Goal: Task Accomplishment & Management: Manage account settings

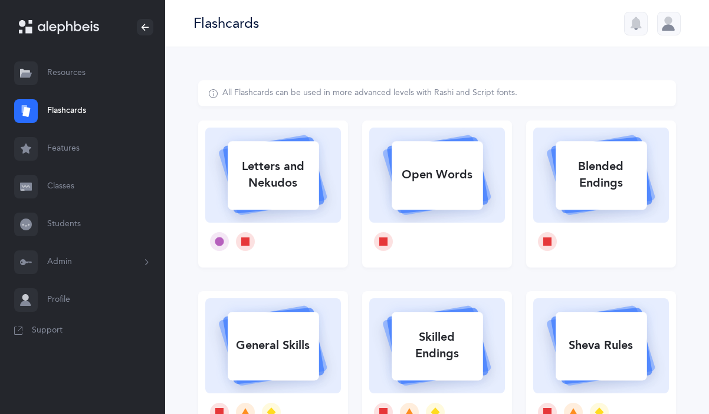
click at [673, 6] on div "Flashcards" at bounding box center [437, 23] width 544 height 47
click at [670, 19] on div at bounding box center [669, 24] width 24 height 24
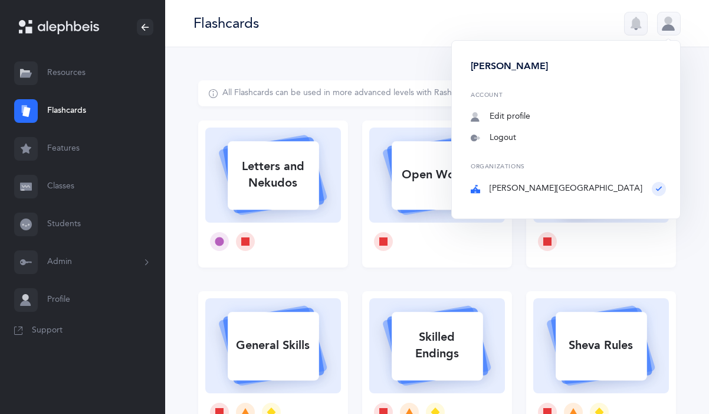
click at [567, 187] on div "Organizations [PERSON_NAME][GEOGRAPHIC_DATA]" at bounding box center [568, 179] width 195 height 32
click at [606, 183] on div "Organizations [PERSON_NAME][GEOGRAPHIC_DATA]" at bounding box center [568, 179] width 195 height 32
click at [68, 261] on button "Admin" at bounding box center [82, 262] width 165 height 38
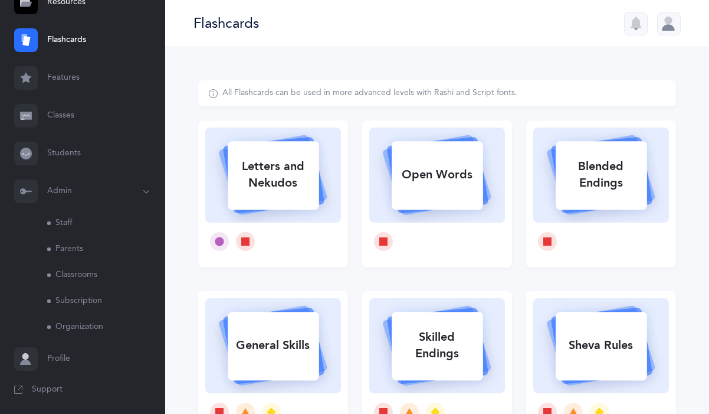
scroll to position [73, 0]
click at [68, 222] on link "Staff" at bounding box center [106, 221] width 118 height 26
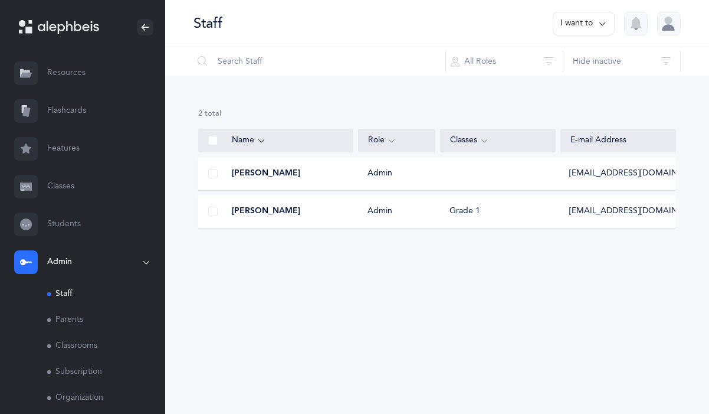
click at [262, 100] on div "2 results total Name Role Classes E-mail Address [PERSON_NAME] Admin [EMAIL_ADD…" at bounding box center [437, 178] width 544 height 204
click at [485, 258] on div "2 results total Name Role Classes E-mail Address [PERSON_NAME] Admin [EMAIL_ADD…" at bounding box center [437, 178] width 544 height 204
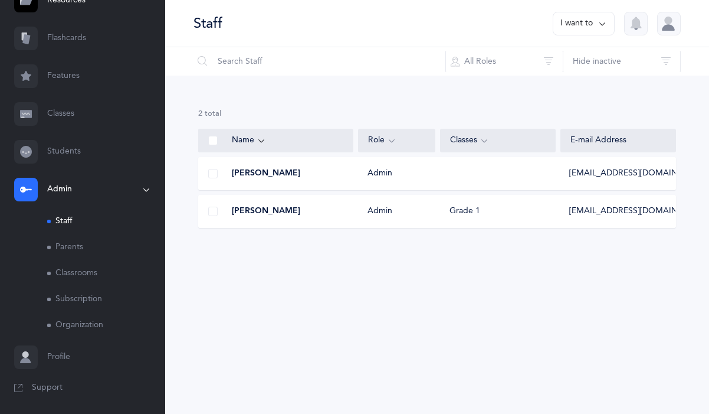
click at [76, 276] on link "Classrooms" at bounding box center [106, 273] width 118 height 26
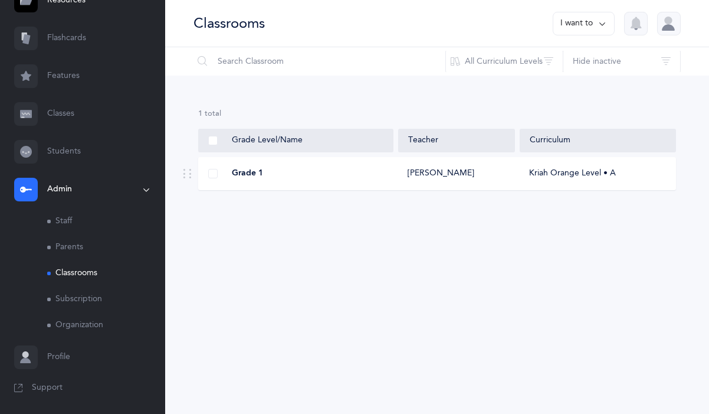
click at [265, 171] on div "Grade 1" at bounding box center [296, 174] width 195 height 12
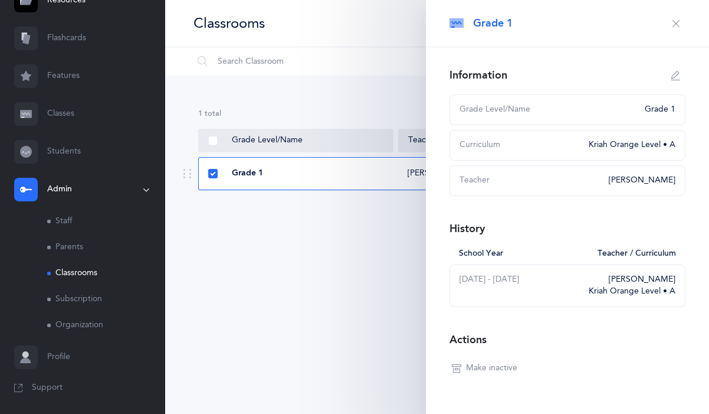
click at [265, 171] on div "Grade 1" at bounding box center [296, 174] width 195 height 12
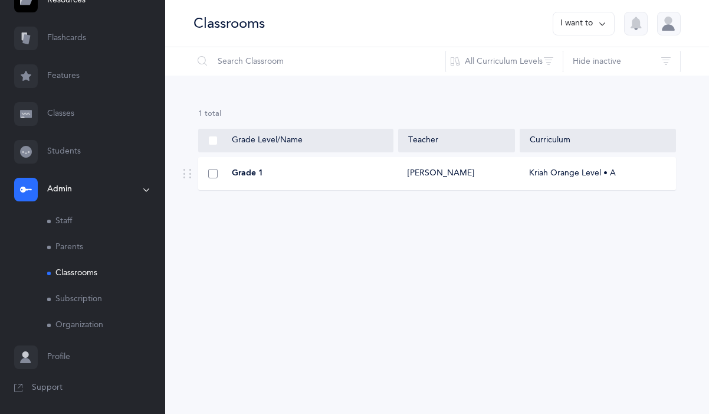
click at [210, 176] on span at bounding box center [212, 173] width 9 height 9
click at [0, 0] on input "checkbox" at bounding box center [0, 0] width 0 height 0
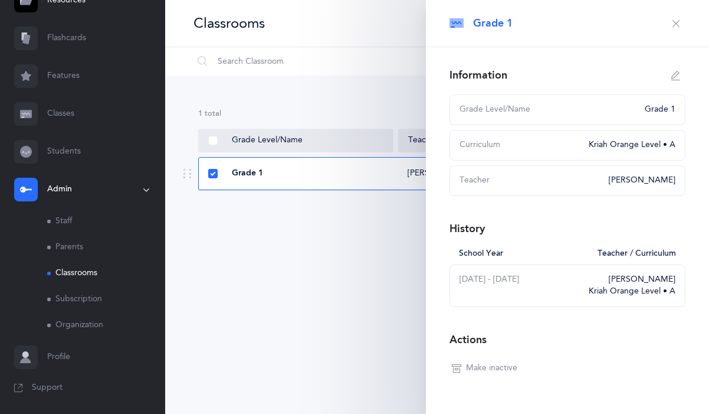
click at [239, 227] on div "1 results total Grade Level/Name Teacher Curriculum Grade 1 [PERSON_NAME] Kriah…" at bounding box center [437, 159] width 544 height 166
click at [242, 173] on span "Grade 1" at bounding box center [247, 174] width 31 height 12
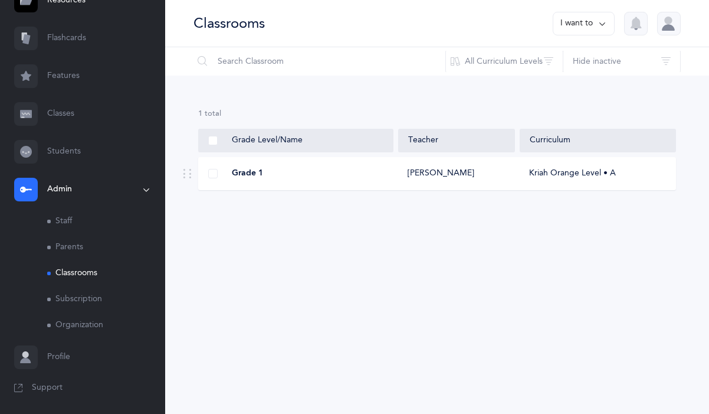
click at [606, 24] on icon at bounding box center [602, 23] width 9 height 13
click at [508, 227] on div "1 results total Grade Level/Name Teacher Curriculum Grade 1 [PERSON_NAME] Kriah…" at bounding box center [437, 159] width 544 height 166
click at [340, 171] on div "Grade 1" at bounding box center [296, 174] width 195 height 12
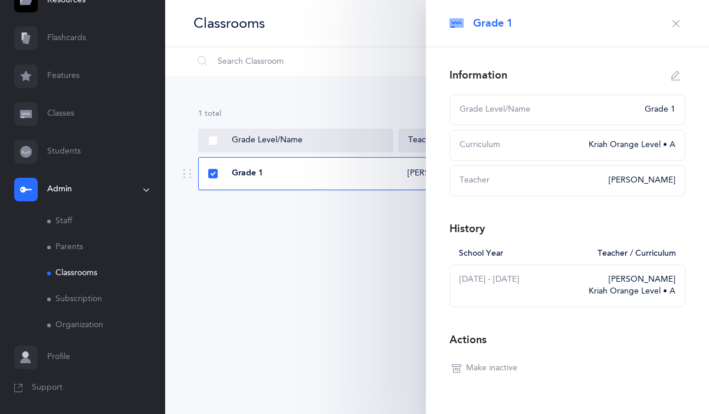
click at [340, 172] on div "Grade 1" at bounding box center [296, 174] width 195 height 12
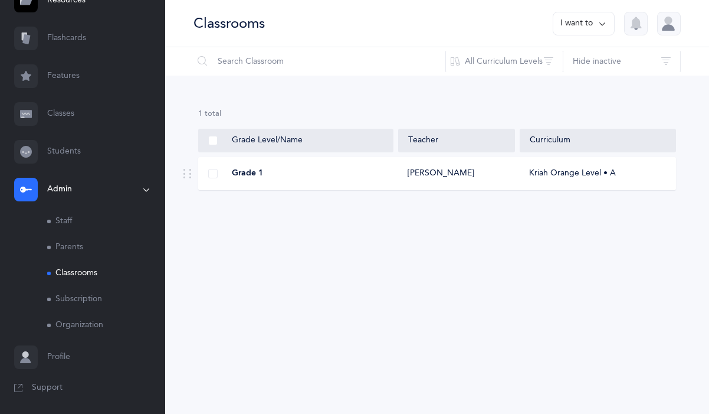
click at [340, 172] on div "Grade 1" at bounding box center [296, 174] width 195 height 12
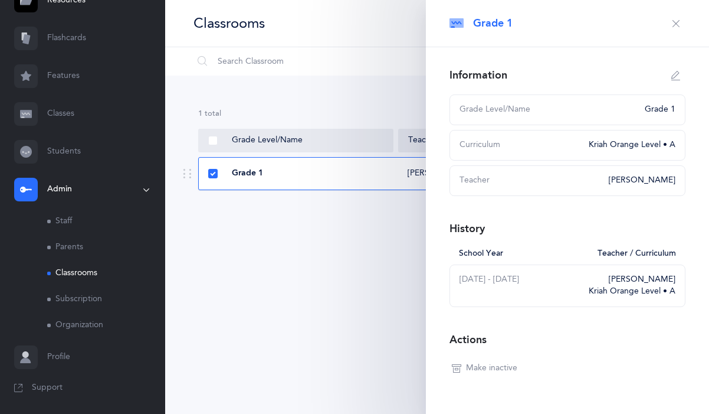
scroll to position [30, 0]
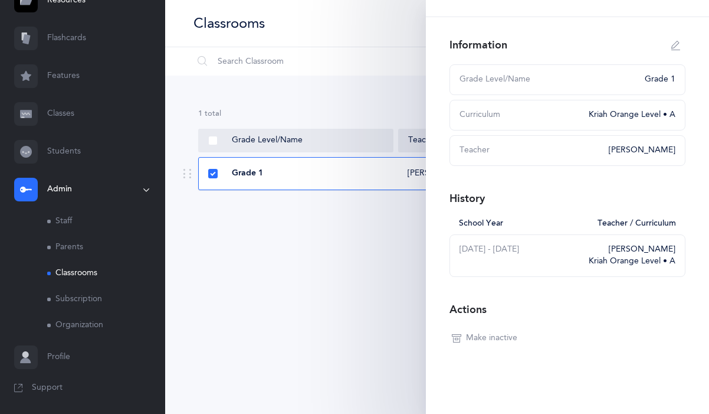
click at [327, 222] on div "1 results total Grade Level/Name Teacher Curriculum Grade 1 [PERSON_NAME] Kriah…" at bounding box center [437, 159] width 544 height 166
click at [215, 174] on span at bounding box center [212, 173] width 9 height 9
click at [0, 0] on input "checkbox" at bounding box center [0, 0] width 0 height 0
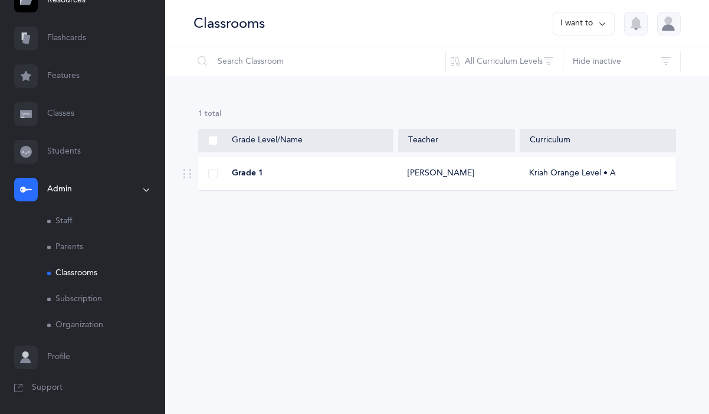
click at [580, 163] on div "Grade 1 [PERSON_NAME] Kriah Orange Level • A" at bounding box center [437, 173] width 478 height 33
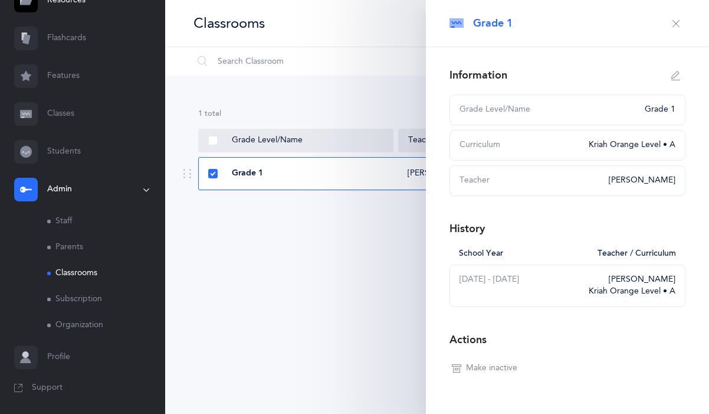
click at [633, 141] on div "Kriah Orange Level • A" at bounding box center [629, 145] width 94 height 12
click at [644, 149] on div "Kriah Orange Level • A" at bounding box center [629, 145] width 94 height 12
click at [316, 260] on div "Classrooms I want to Information Settings Grade Levels [PERSON_NAME] Hebrew Aca…" at bounding box center [437, 207] width 544 height 414
click at [303, 113] on div "1 results total" at bounding box center [437, 114] width 478 height 11
click at [681, 23] on button "button" at bounding box center [676, 23] width 19 height 19
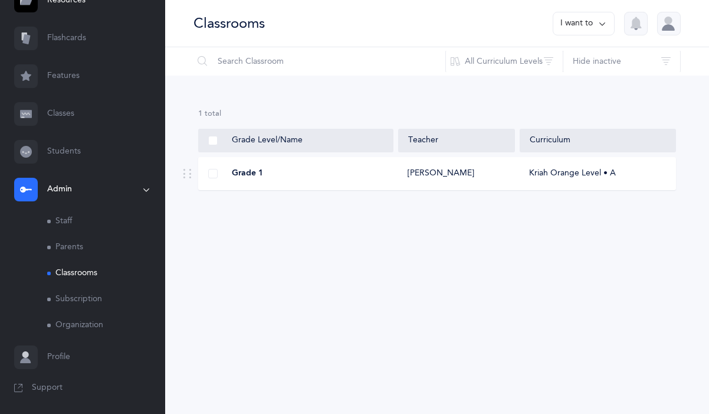
click at [68, 221] on link "Staff" at bounding box center [106, 221] width 118 height 26
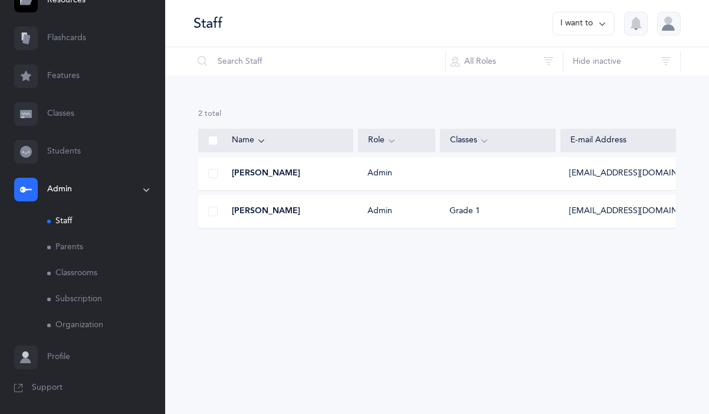
click at [74, 244] on link "Parents" at bounding box center [106, 247] width 118 height 26
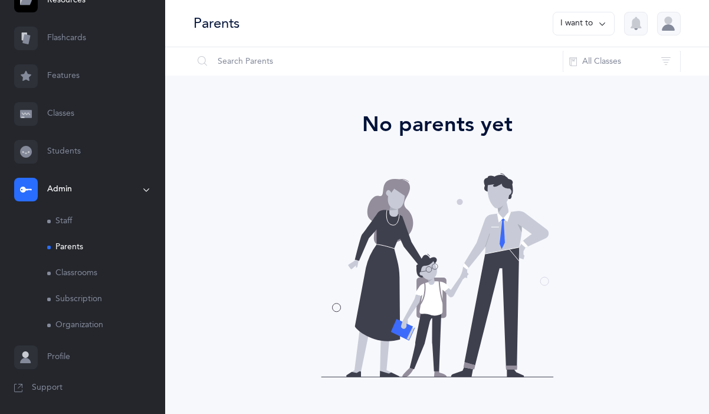
click at [83, 273] on link "Classrooms" at bounding box center [106, 273] width 118 height 26
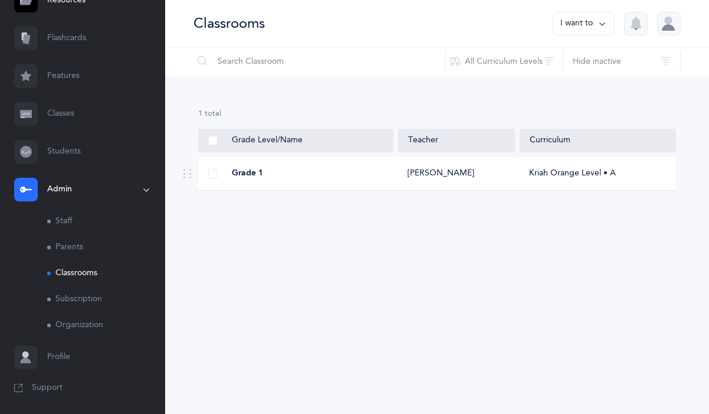
click at [94, 297] on link "Subscription" at bounding box center [106, 299] width 118 height 26
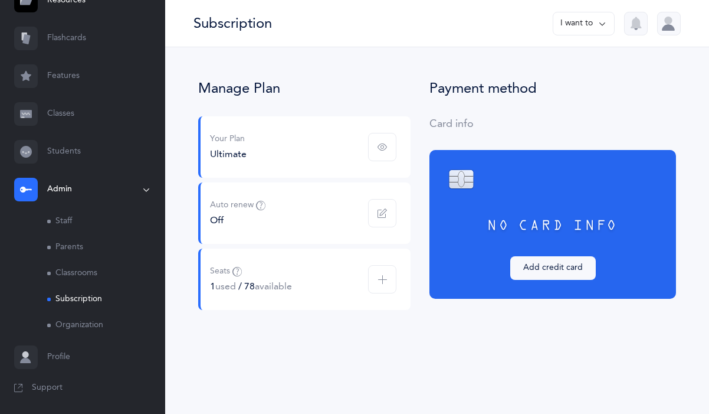
click at [98, 326] on link "Organization" at bounding box center [106, 325] width 118 height 26
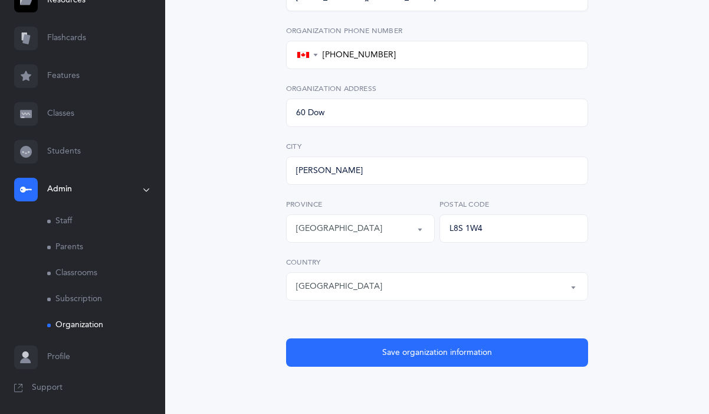
scroll to position [263, 0]
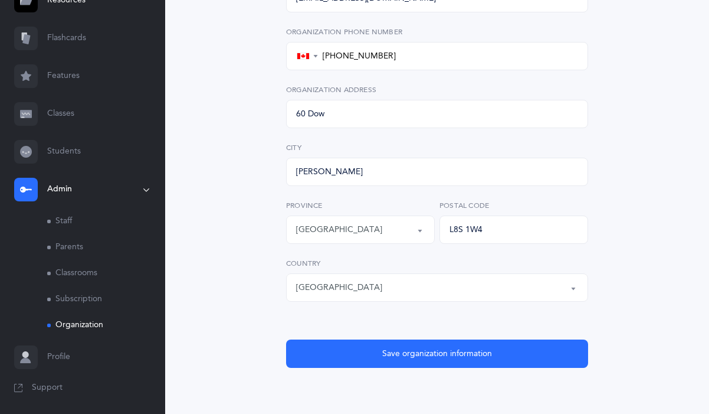
click at [50, 360] on link "Profile" at bounding box center [82, 357] width 165 height 38
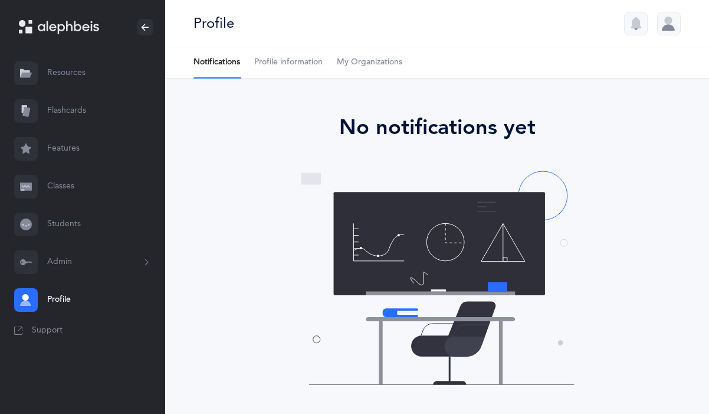
click at [65, 209] on link "Students" at bounding box center [82, 224] width 165 height 38
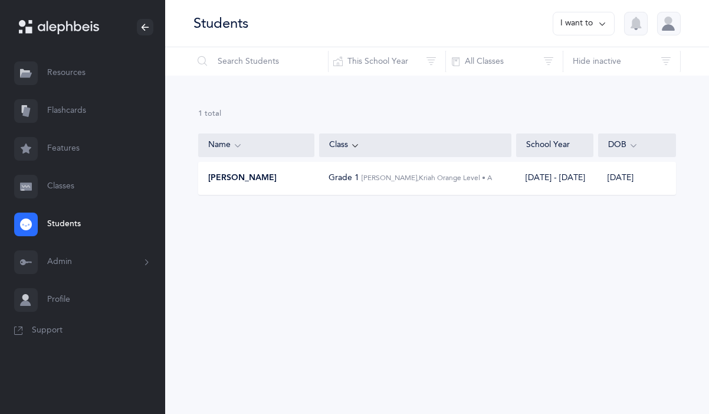
click at [600, 26] on icon at bounding box center [602, 23] width 9 height 13
click at [62, 190] on link "Classes" at bounding box center [82, 187] width 165 height 38
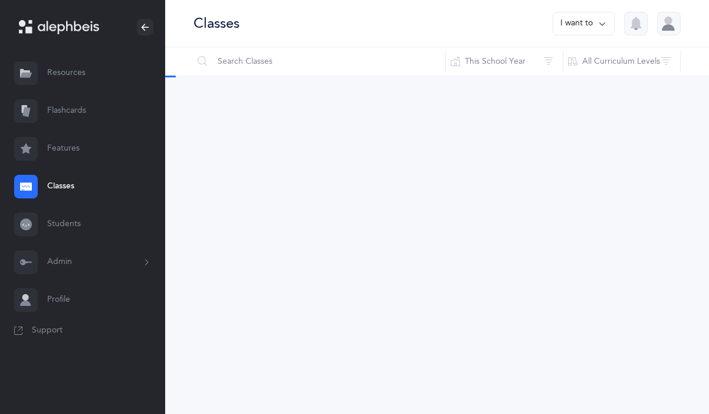
click at [62, 222] on link "Students" at bounding box center [82, 224] width 165 height 38
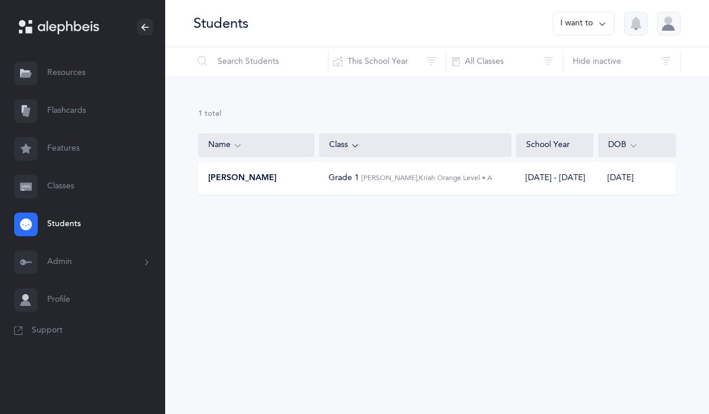
click at [50, 188] on link "Classes" at bounding box center [82, 187] width 165 height 38
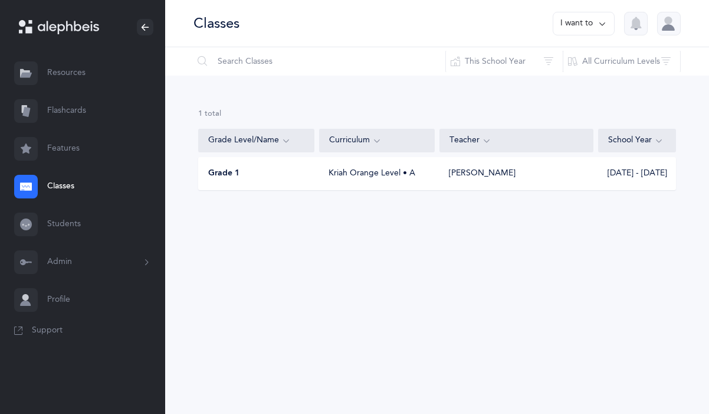
click at [15, 217] on div at bounding box center [26, 224] width 24 height 24
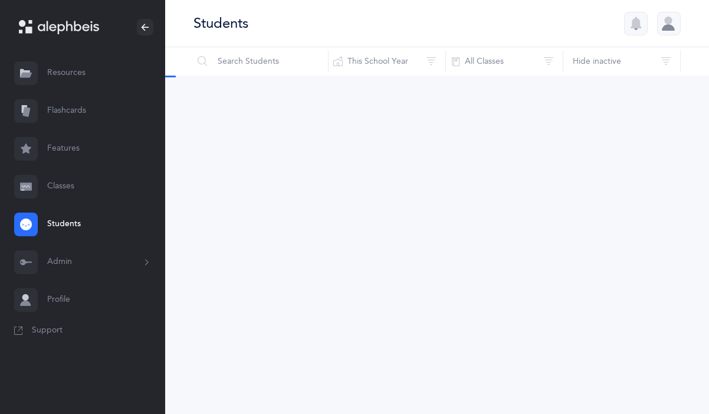
click at [46, 332] on span "Support" at bounding box center [47, 330] width 31 height 12
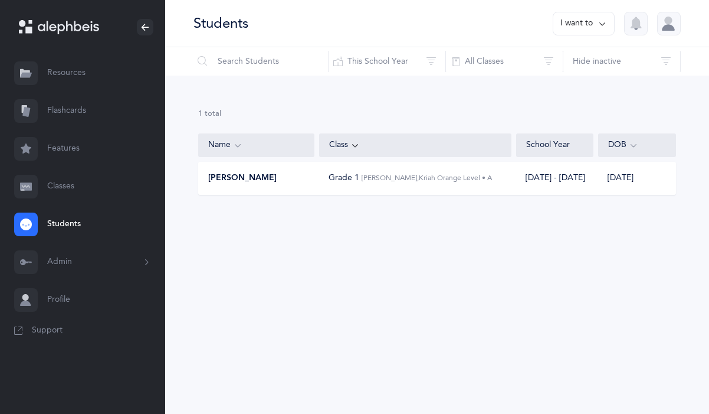
click at [271, 178] on div "[PERSON_NAME]" at bounding box center [257, 178] width 116 height 12
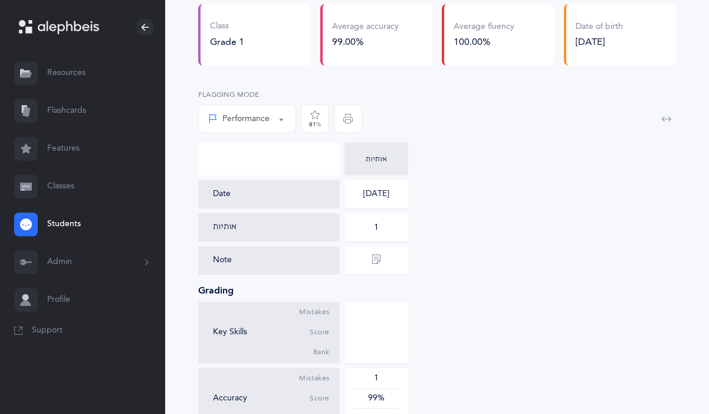
scroll to position [104, 0]
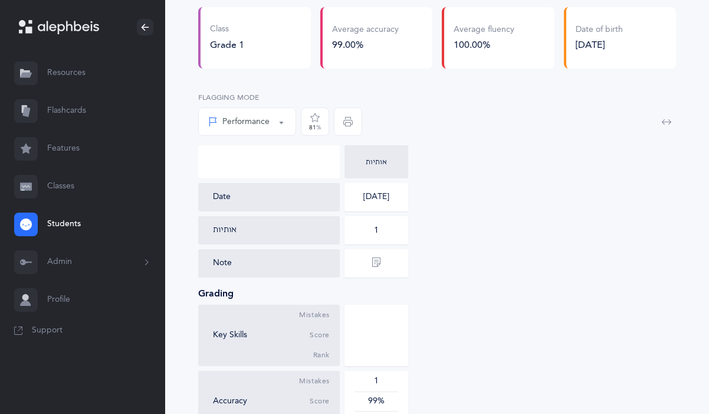
click at [274, 120] on div "Performance" at bounding box center [247, 121] width 78 height 20
click at [440, 106] on div "Performance Percentile Performance Performance Percentile Flagging Mode 81 %" at bounding box center [437, 116] width 478 height 58
click at [265, 115] on div "Performance" at bounding box center [247, 121] width 78 height 20
click at [426, 138] on div "Performance Percentile Performance Performance Percentile Flagging Mode 81 %" at bounding box center [437, 116] width 478 height 58
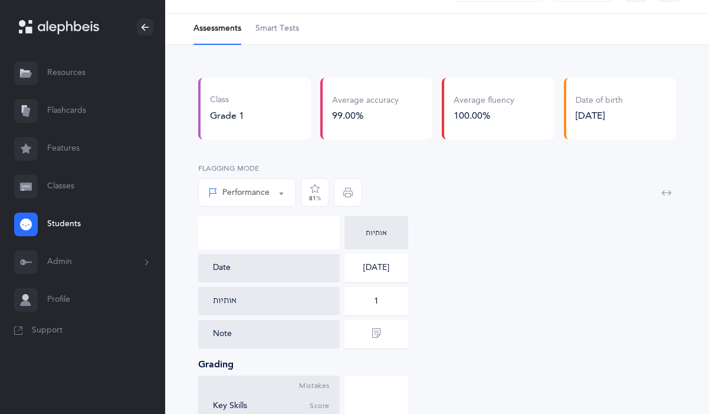
scroll to position [35, 0]
click at [268, 27] on span "Smart Tests" at bounding box center [277, 28] width 44 height 12
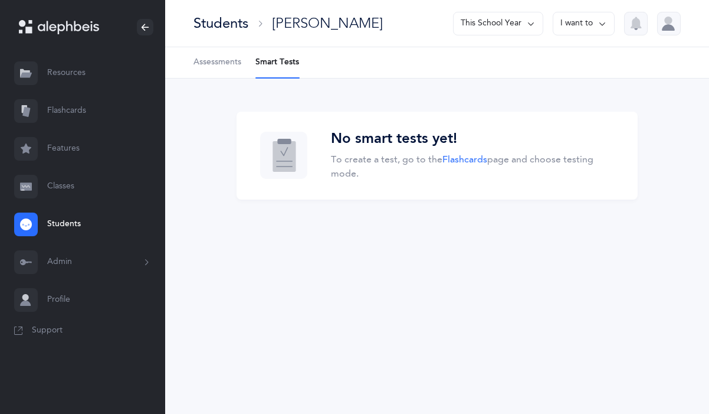
click at [204, 63] on span "Assessments" at bounding box center [217, 63] width 48 height 12
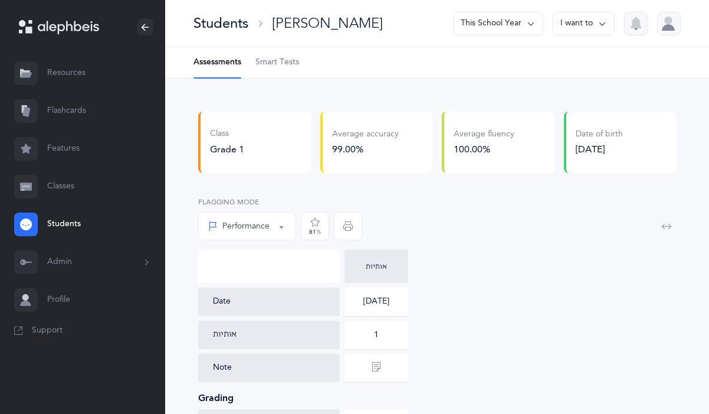
click at [592, 26] on button "I want to" at bounding box center [584, 24] width 62 height 24
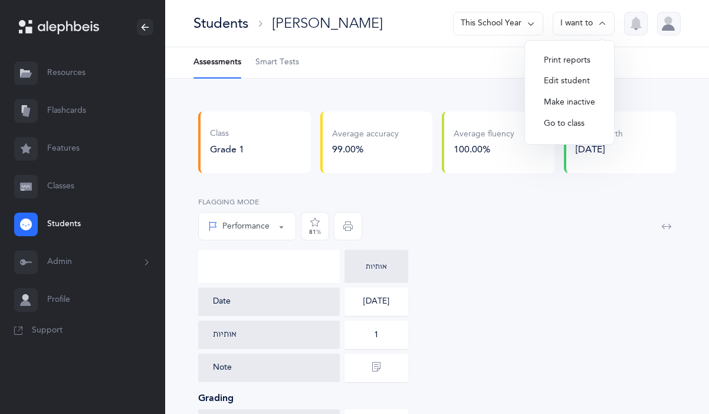
click at [574, 80] on button "Edit student" at bounding box center [569, 81] width 70 height 21
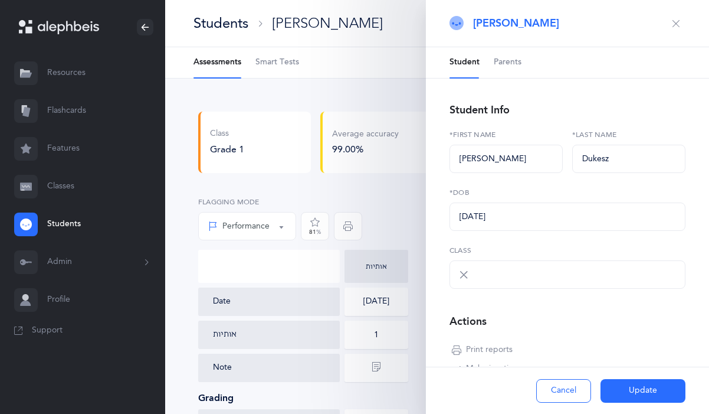
select select "1777"
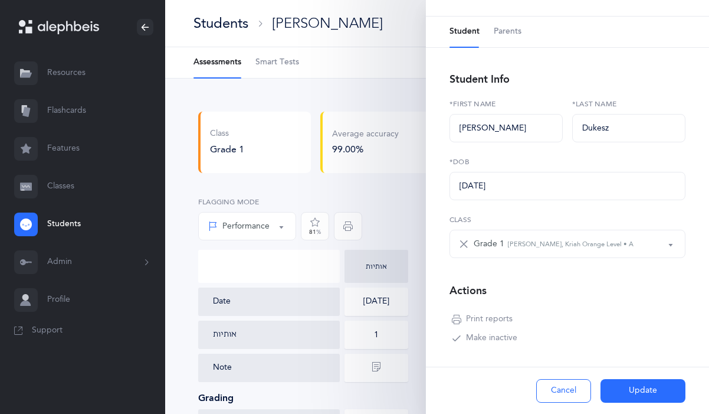
click at [677, 243] on button "Grade 1 [PERSON_NAME], Kriah Orange Level • A" at bounding box center [568, 243] width 236 height 28
click at [556, 211] on div "Student Info [PERSON_NAME] *First name Dukesz *Last name [DATE] *DOB Grade 1 Gr…" at bounding box center [568, 208] width 236 height 277
click at [565, 398] on button "Cancel" at bounding box center [563, 391] width 55 height 24
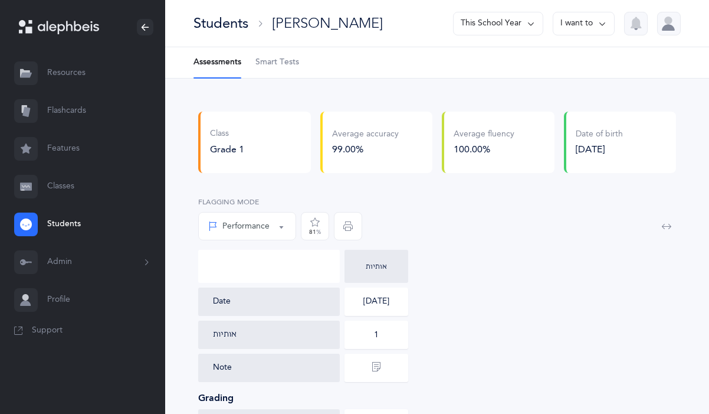
click at [238, 232] on div "Performance" at bounding box center [247, 226] width 78 height 20
click at [399, 214] on div "Performance Percentile Performance Performance Percentile Flagging Mode 81 %" at bounding box center [437, 221] width 478 height 58
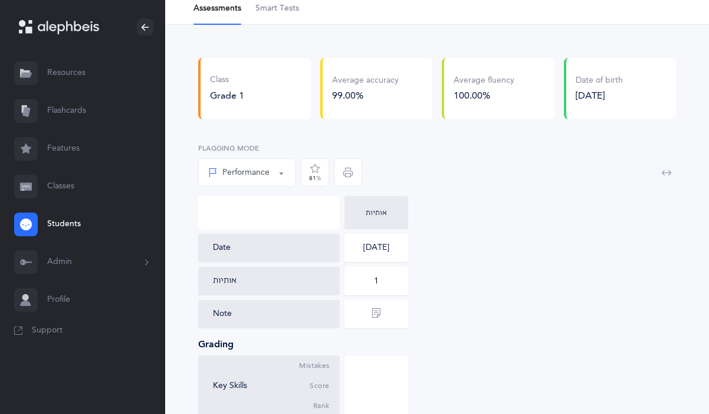
scroll to position [0, 0]
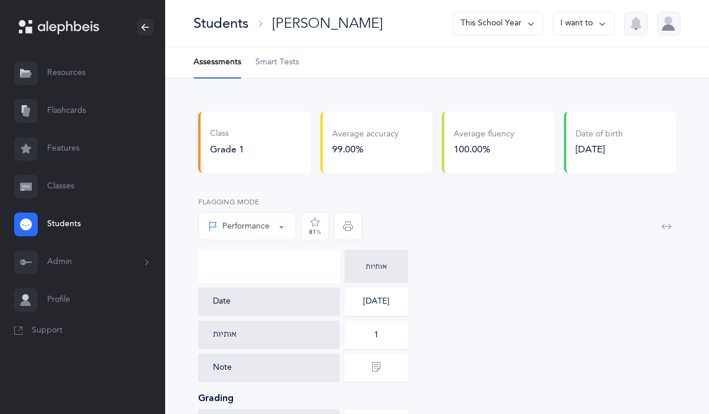
click at [57, 184] on link "Classes" at bounding box center [82, 187] width 165 height 38
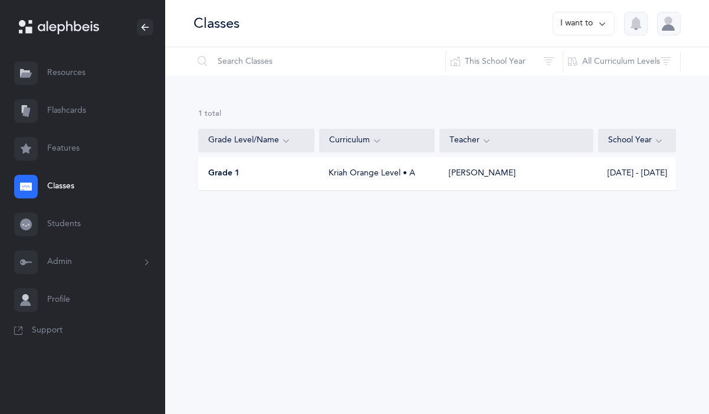
click at [60, 78] on link "Resources" at bounding box center [82, 73] width 165 height 38
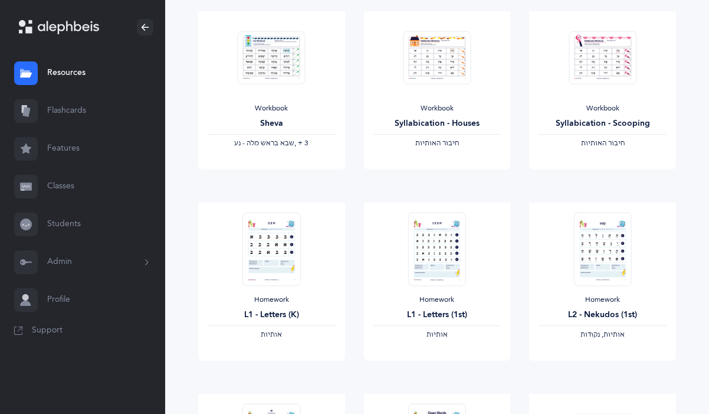
scroll to position [156, 0]
click at [59, 222] on link "Students" at bounding box center [82, 224] width 165 height 38
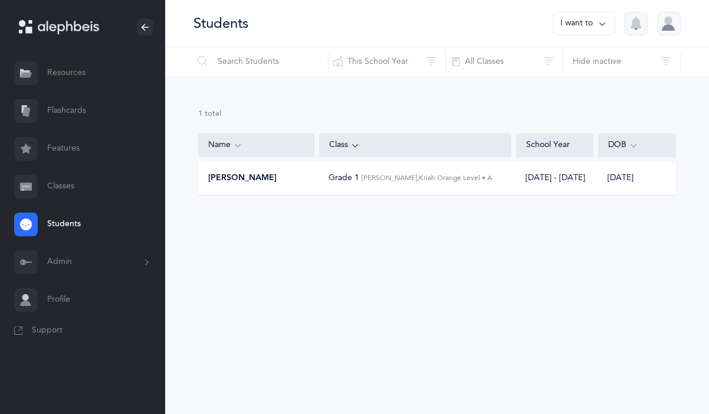
click at [278, 178] on div "[PERSON_NAME]" at bounding box center [257, 178] width 116 height 12
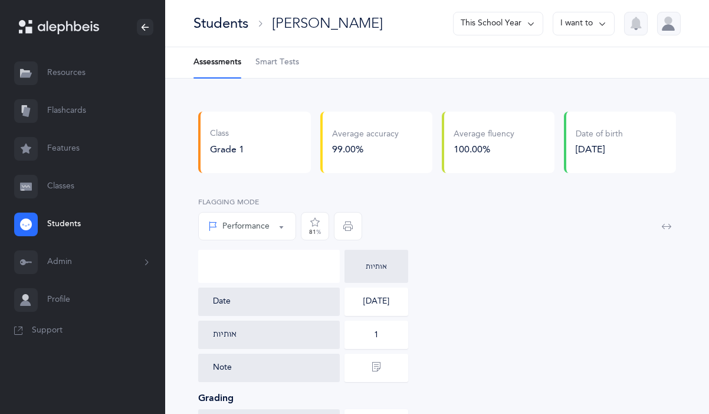
click at [264, 63] on span "Smart Tests" at bounding box center [277, 63] width 44 height 12
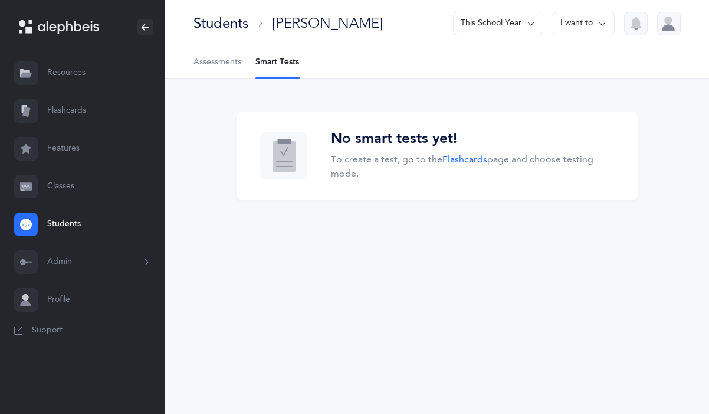
click at [223, 59] on span "Assessments" at bounding box center [217, 63] width 48 height 12
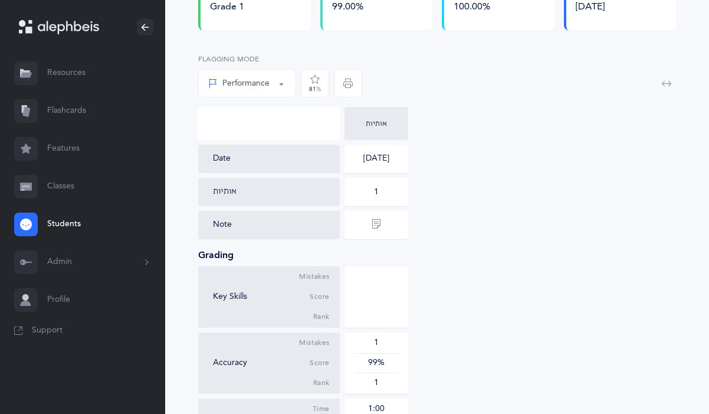
scroll to position [130, 0]
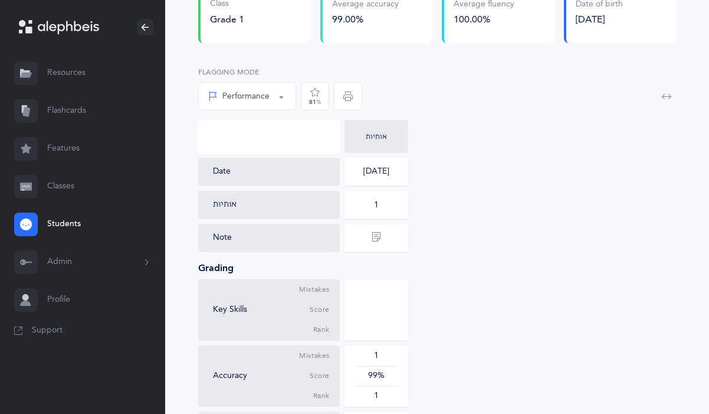
click at [664, 100] on icon "button" at bounding box center [666, 95] width 9 height 9
click at [662, 98] on icon "button" at bounding box center [666, 95] width 9 height 9
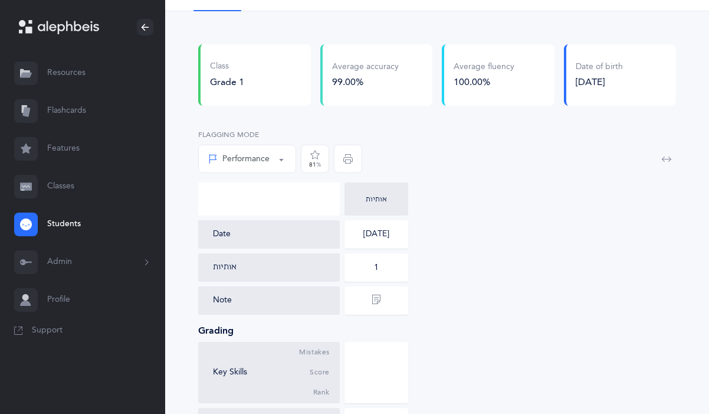
scroll to position [66, 0]
